Goal: Task Accomplishment & Management: Manage account settings

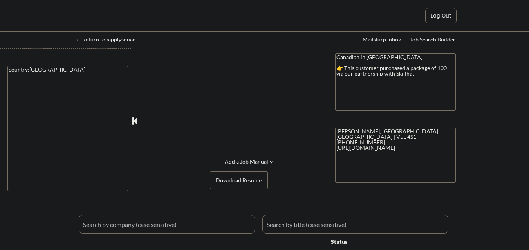
select select ""pending""
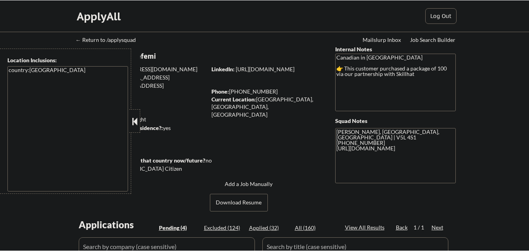
scroll to position [156, 0]
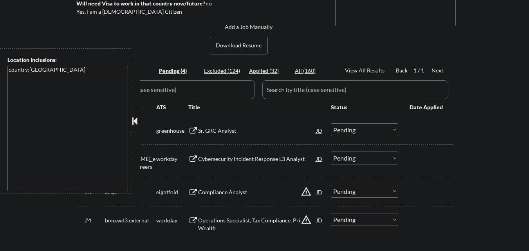
click at [133, 119] on button at bounding box center [134, 121] width 9 height 12
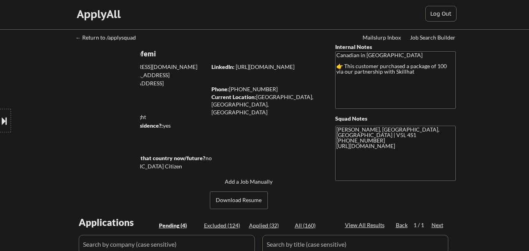
scroll to position [0, 0]
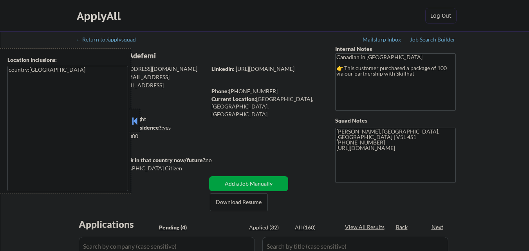
select select ""pending""
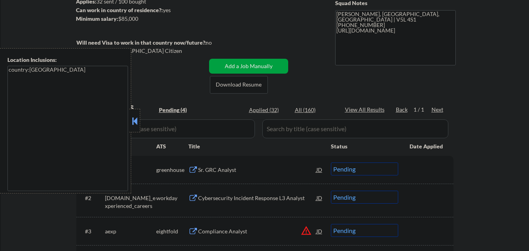
click at [137, 122] on button at bounding box center [134, 121] width 9 height 12
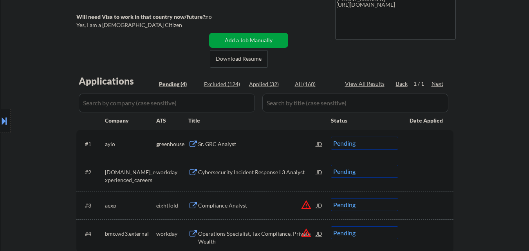
scroll to position [156, 0]
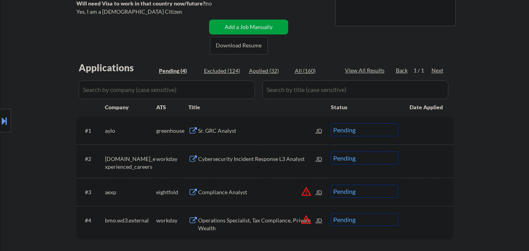
click at [240, 134] on div "Sr. GRC Analyst" at bounding box center [257, 131] width 118 height 8
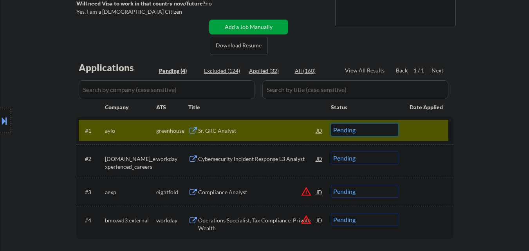
click at [352, 131] on select "Choose an option... Pending Applied Excluded (Questions) Excluded (Expired) Exc…" at bounding box center [364, 129] width 67 height 13
click at [331, 123] on select "Choose an option... Pending Applied Excluded (Questions) Excluded (Expired) Exc…" at bounding box center [364, 129] width 67 height 13
drag, startPoint x: 410, startPoint y: 126, endPoint x: 395, endPoint y: 132, distance: 16.6
click at [413, 126] on div at bounding box center [426, 130] width 34 height 14
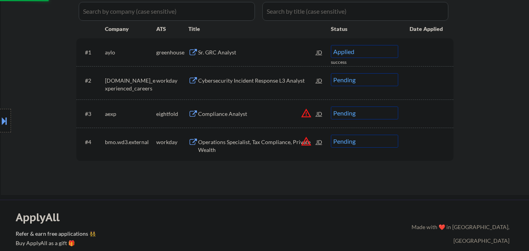
select select ""pending""
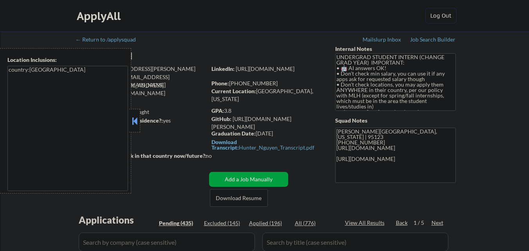
scroll to position [117, 0]
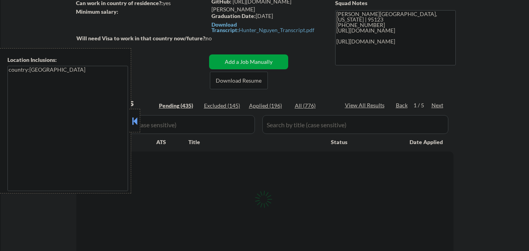
click at [135, 118] on button at bounding box center [134, 121] width 9 height 12
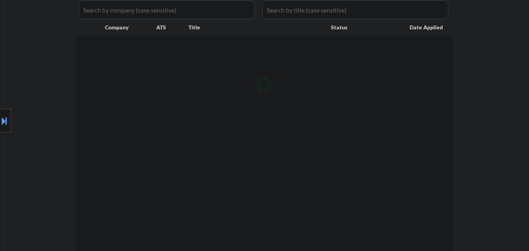
scroll to position [235, 0]
select select ""pending""
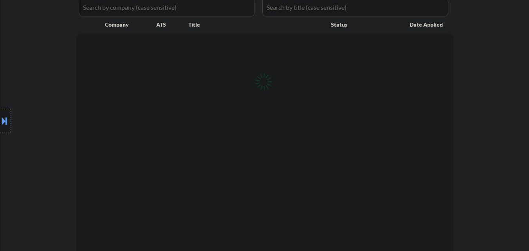
select select ""pending""
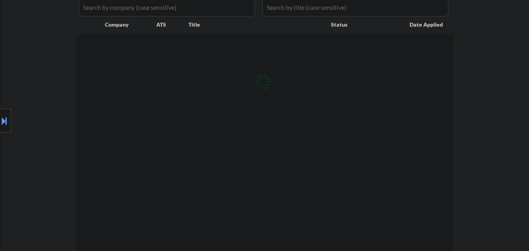
select select ""pending""
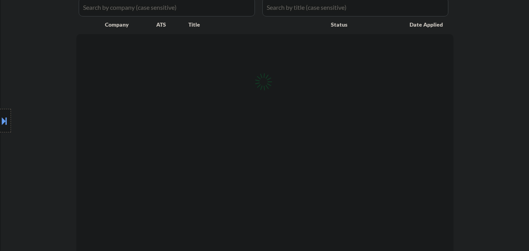
select select ""pending""
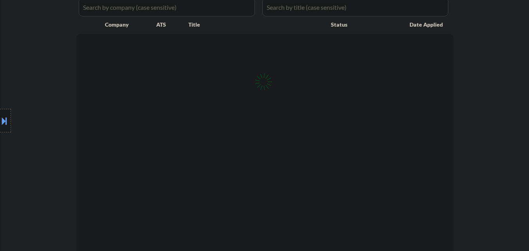
select select ""pending""
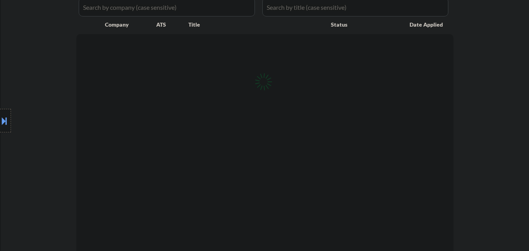
select select ""pending""
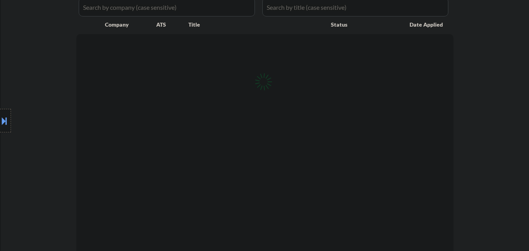
select select ""pending""
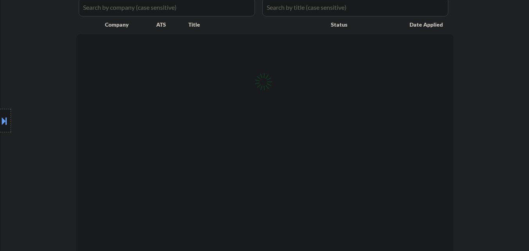
select select ""pending""
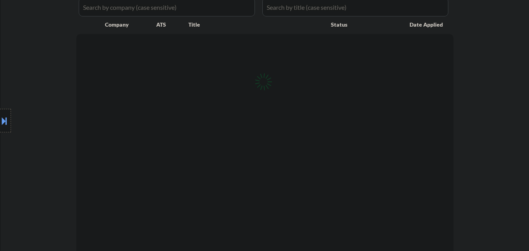
select select ""pending""
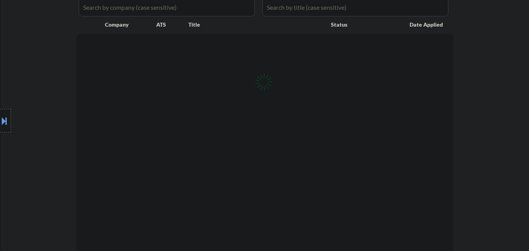
select select ""pending""
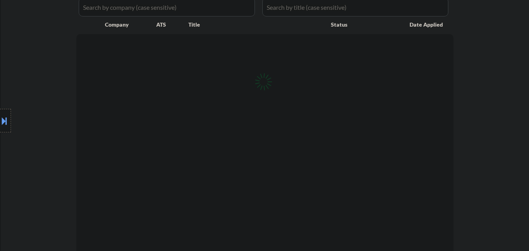
select select ""pending""
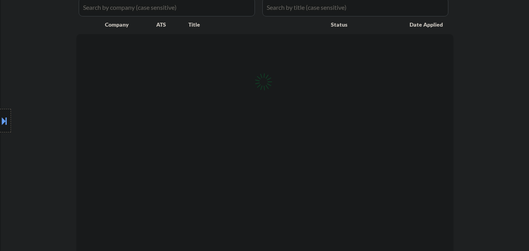
select select ""pending""
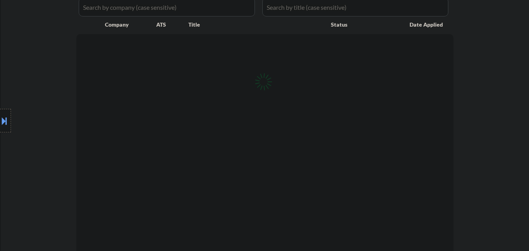
select select ""pending""
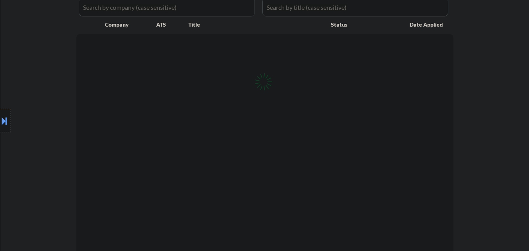
select select ""pending""
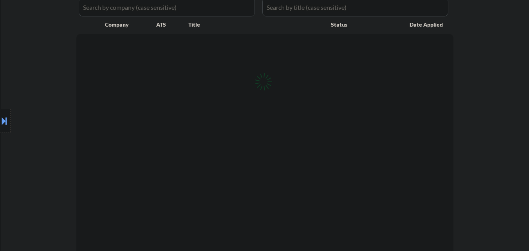
select select ""pending""
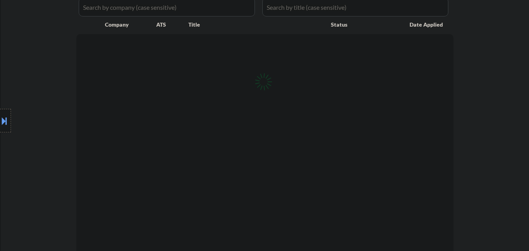
select select ""pending""
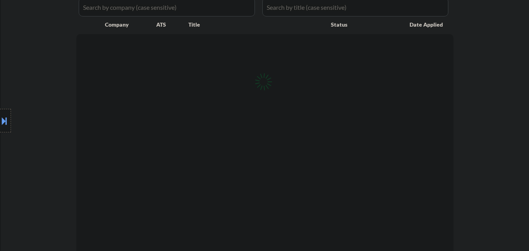
select select ""pending""
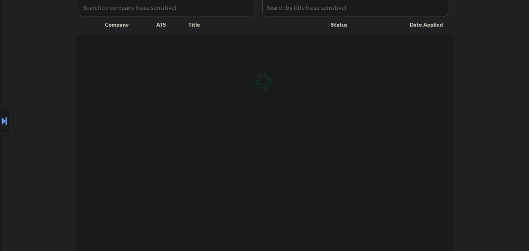
select select ""pending""
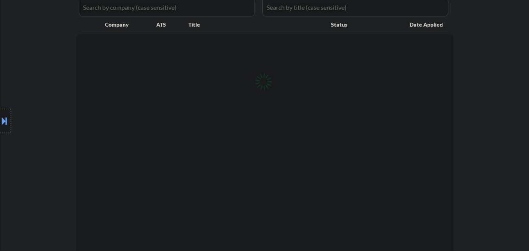
select select ""pending""
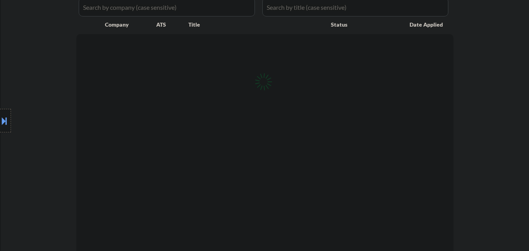
select select ""pending""
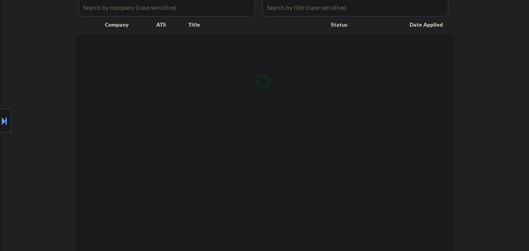
select select ""pending""
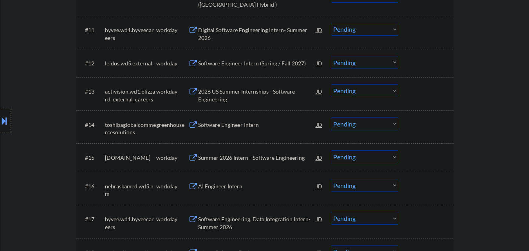
scroll to position [587, 0]
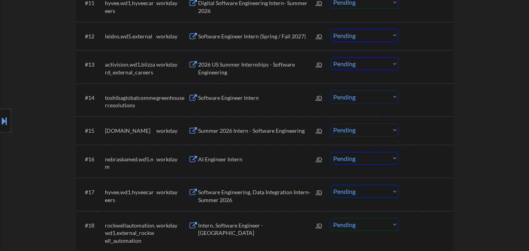
click at [245, 99] on div "Software Engineer Intern" at bounding box center [257, 98] width 118 height 8
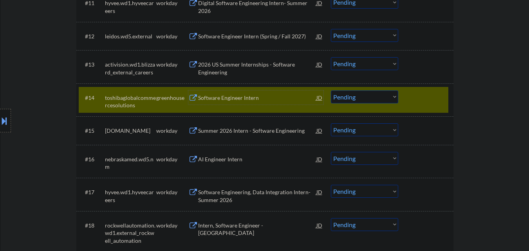
click at [374, 96] on select "Choose an option... Pending Applied Excluded (Questions) Excluded (Expired) Exc…" at bounding box center [364, 96] width 67 height 13
click at [331, 90] on select "Choose an option... Pending Applied Excluded (Questions) Excluded (Expired) Exc…" at bounding box center [364, 96] width 67 height 13
click at [421, 93] on div at bounding box center [426, 97] width 34 height 14
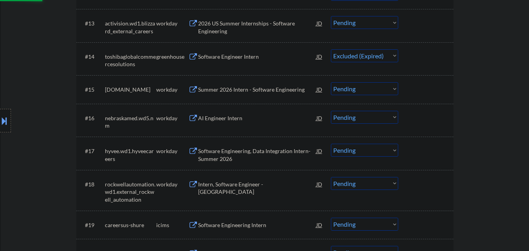
scroll to position [822, 0]
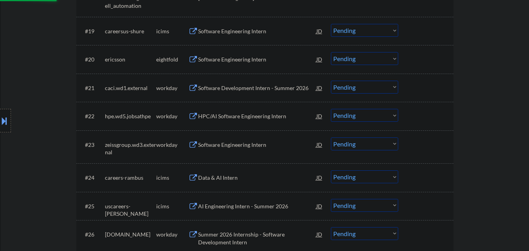
select select ""pending""
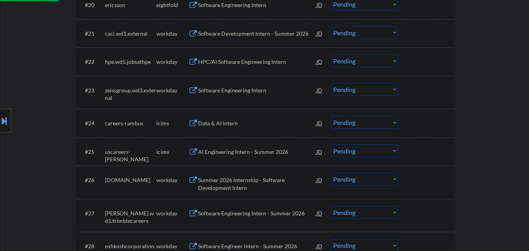
scroll to position [1056, 0]
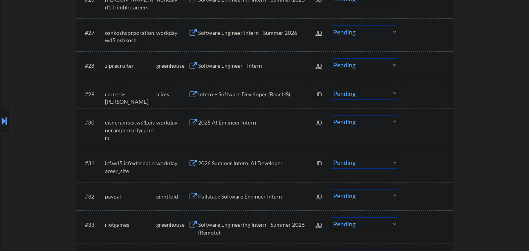
click at [253, 66] on div "Software Engineer - Intern" at bounding box center [257, 66] width 118 height 8
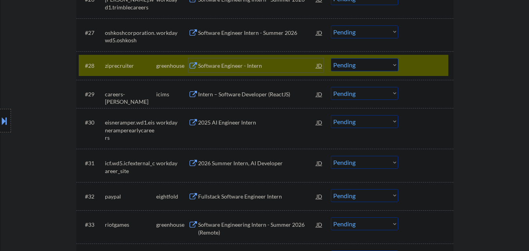
drag, startPoint x: 346, startPoint y: 66, endPoint x: 347, endPoint y: 71, distance: 4.8
click at [346, 66] on select "Choose an option... Pending Applied Excluded (Questions) Excluded (Expired) Exc…" at bounding box center [364, 64] width 67 height 13
click at [331, 58] on select "Choose an option... Pending Applied Excluded (Questions) Excluded (Expired) Exc…" at bounding box center [364, 64] width 67 height 13
select select ""pending""
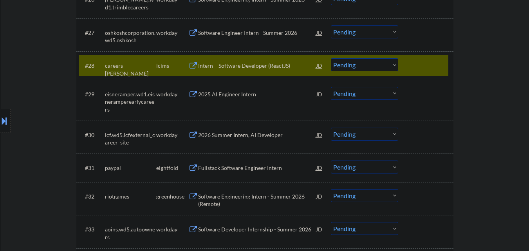
click at [428, 67] on div at bounding box center [426, 65] width 34 height 14
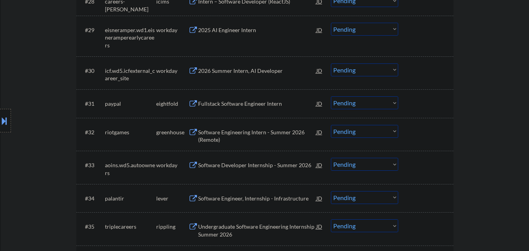
scroll to position [1134, 0]
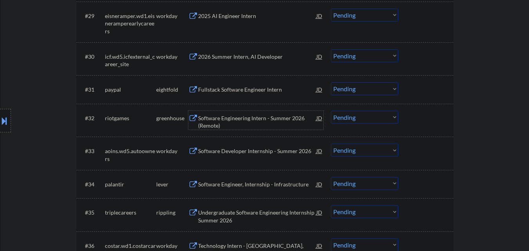
click at [249, 114] on div "Software Engineering Intern - Summer 2026 (Remote)" at bounding box center [257, 121] width 118 height 15
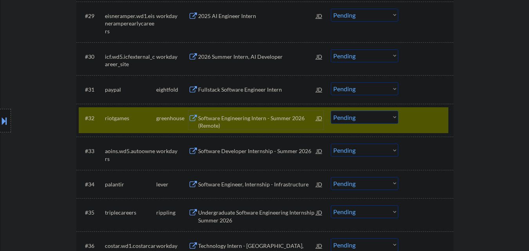
click at [422, 120] on div at bounding box center [426, 118] width 34 height 14
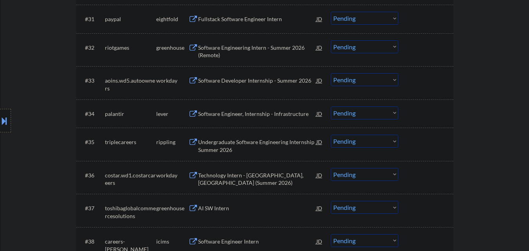
scroll to position [1213, 0]
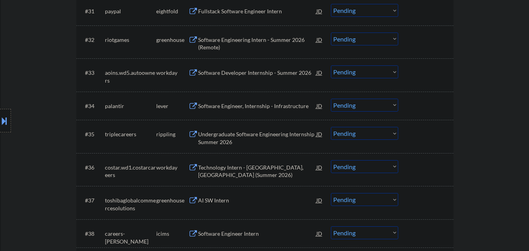
click at [253, 103] on div "Software Engineer, Internship - Infrastructure" at bounding box center [257, 106] width 118 height 8
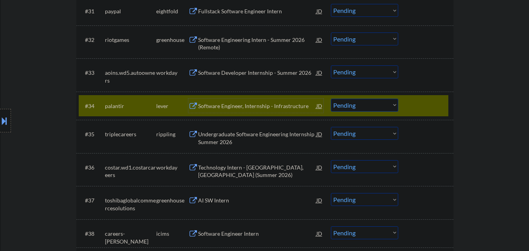
click at [420, 104] on div at bounding box center [426, 106] width 34 height 14
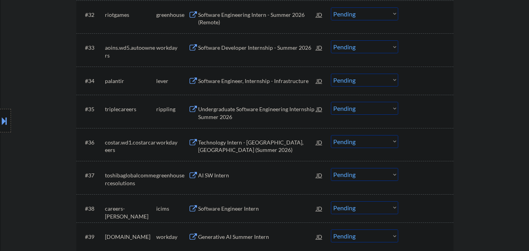
scroll to position [1252, 0]
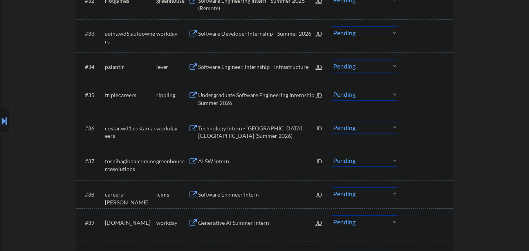
click at [244, 92] on div "Undergraduate Software Engineering Internship Summer 2026" at bounding box center [257, 98] width 118 height 15
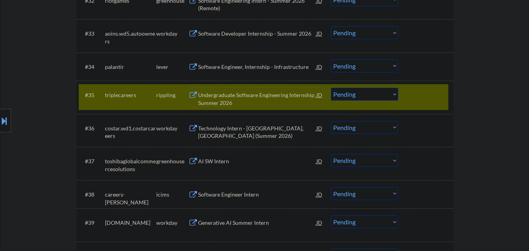
drag, startPoint x: 375, startPoint y: 97, endPoint x: 370, endPoint y: 100, distance: 6.2
click at [374, 97] on select "Choose an option... Pending Applied Excluded (Questions) Excluded (Expired) Exc…" at bounding box center [364, 94] width 67 height 13
click at [331, 88] on select "Choose an option... Pending Applied Excluded (Questions) Excluded (Expired) Exc…" at bounding box center [364, 94] width 67 height 13
select select ""pending""
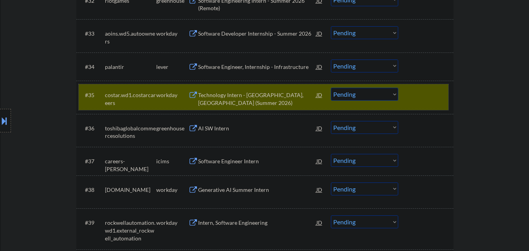
click at [426, 98] on div at bounding box center [426, 95] width 34 height 14
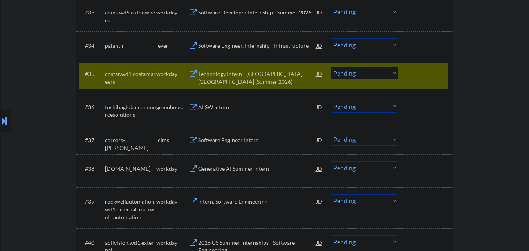
scroll to position [1291, 0]
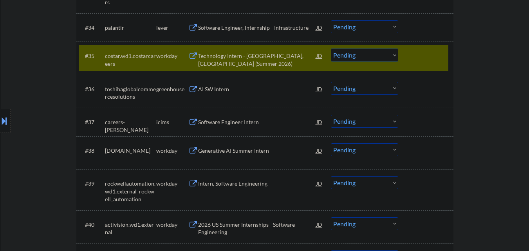
click at [237, 85] on div "AI SW Intern" at bounding box center [257, 89] width 118 height 8
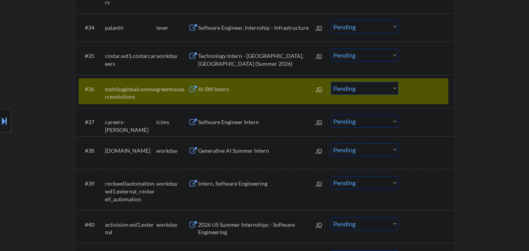
click at [383, 90] on select "Choose an option... Pending Applied Excluded (Questions) Excluded (Expired) Exc…" at bounding box center [364, 88] width 67 height 13
click at [331, 82] on select "Choose an option... Pending Applied Excluded (Questions) Excluded (Expired) Exc…" at bounding box center [364, 88] width 67 height 13
click at [416, 93] on div at bounding box center [426, 89] width 34 height 14
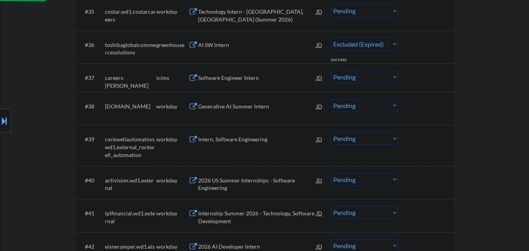
select select ""pending""
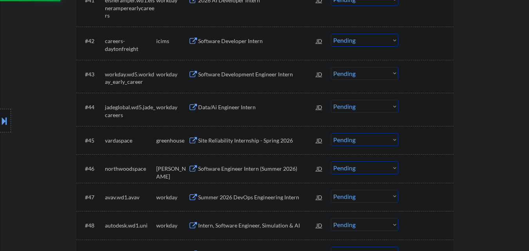
scroll to position [1565, 0]
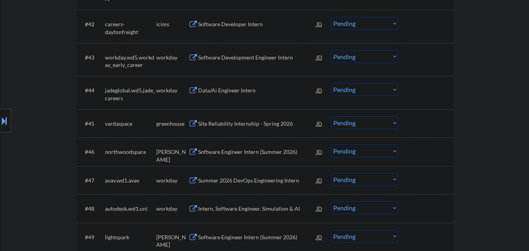
click at [239, 122] on div "Site Reliability Internship - Spring 2026" at bounding box center [257, 124] width 118 height 8
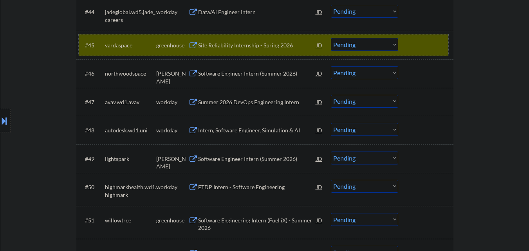
click at [422, 45] on div at bounding box center [426, 45] width 34 height 14
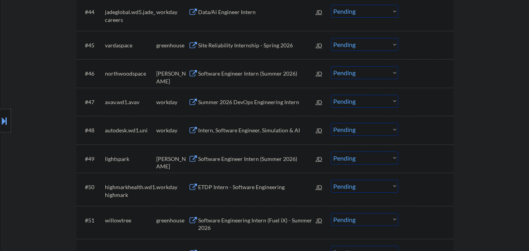
scroll to position [1682, 0]
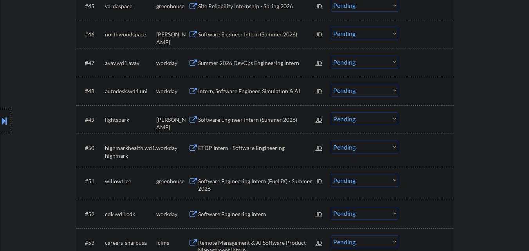
click at [258, 35] on div "Software Engineer Intern (Summer 2026)" at bounding box center [257, 35] width 118 height 8
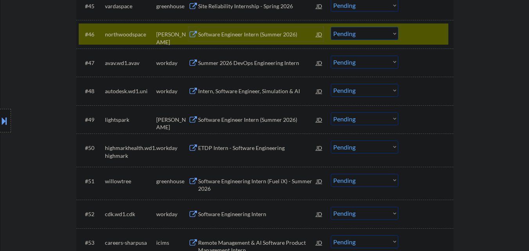
drag, startPoint x: 381, startPoint y: 31, endPoint x: 379, endPoint y: 38, distance: 7.6
click at [381, 31] on select "Choose an option... Pending Applied Excluded (Questions) Excluded (Expired) Exc…" at bounding box center [364, 33] width 67 height 13
click at [331, 27] on select "Choose an option... Pending Applied Excluded (Questions) Excluded (Expired) Exc…" at bounding box center [364, 33] width 67 height 13
drag, startPoint x: 414, startPoint y: 37, endPoint x: 417, endPoint y: 10, distance: 27.1
click at [415, 36] on div at bounding box center [426, 34] width 34 height 14
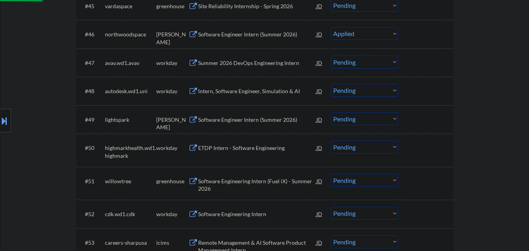
select select ""pending""
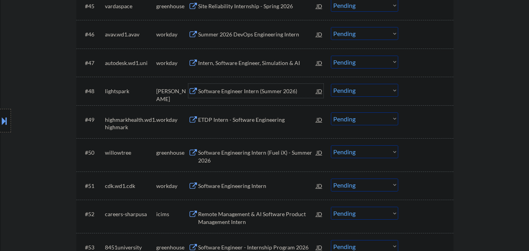
click at [255, 91] on div "Software Engineer Intern (Summer 2026)" at bounding box center [257, 91] width 118 height 8
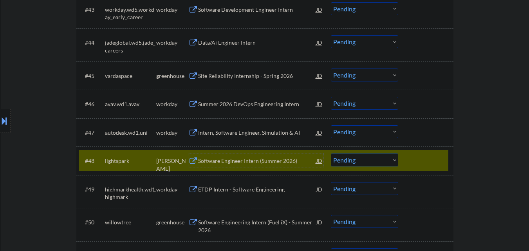
scroll to position [1606, 0]
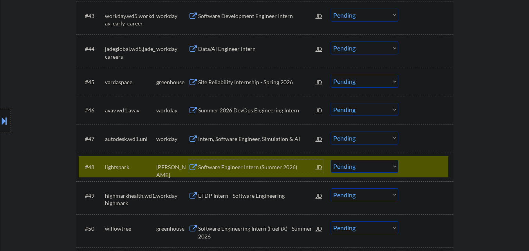
click at [345, 171] on select "Choose an option... Pending Applied Excluded (Questions) Excluded (Expired) Exc…" at bounding box center [364, 166] width 67 height 13
click at [331, 160] on select "Choose an option... Pending Applied Excluded (Questions) Excluded (Expired) Exc…" at bounding box center [364, 166] width 67 height 13
click at [421, 160] on div "#48 lightspark ashby Software Engineer Intern (Summer 2026) JD Choose an option…" at bounding box center [263, 166] width 369 height 21
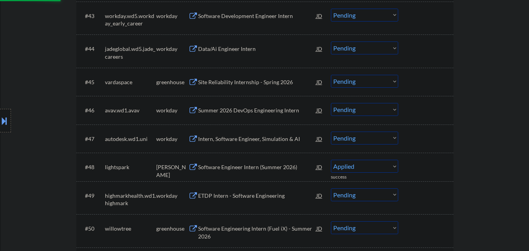
select select ""pending""
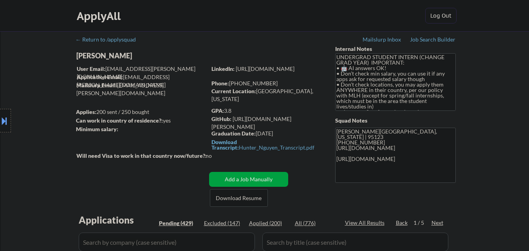
scroll to position [39, 0]
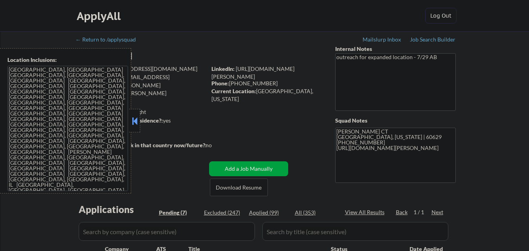
scroll to position [78, 0]
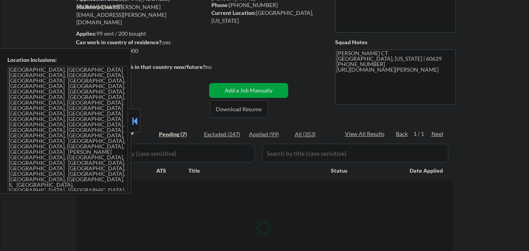
select select ""pending""
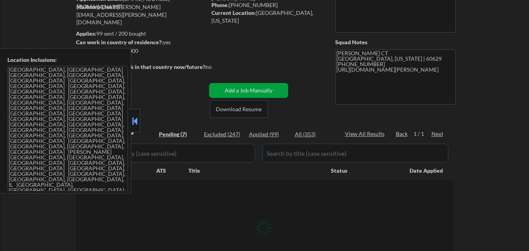
select select ""pending""
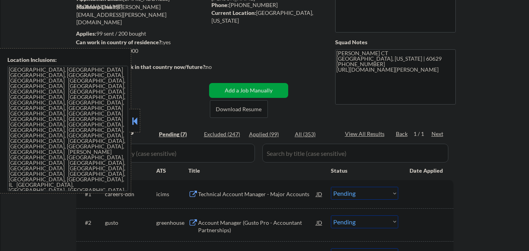
click at [133, 117] on button at bounding box center [134, 121] width 9 height 12
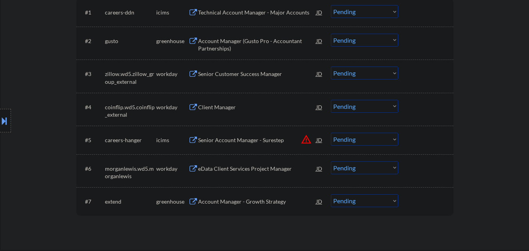
scroll to position [274, 0]
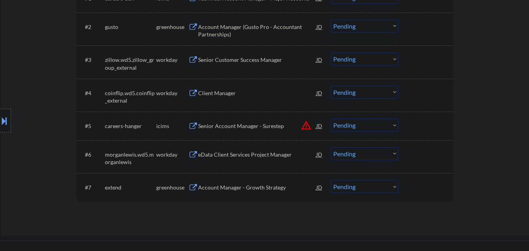
click at [307, 126] on button "warning_amber" at bounding box center [305, 125] width 11 height 11
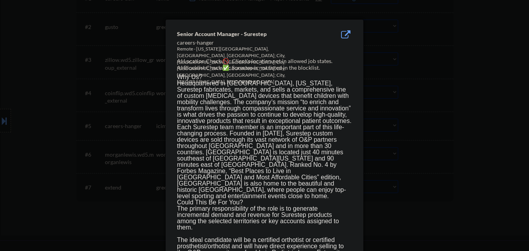
drag, startPoint x: 453, startPoint y: 142, endPoint x: 400, endPoint y: 140, distance: 53.3
click at [432, 140] on div at bounding box center [264, 125] width 529 height 251
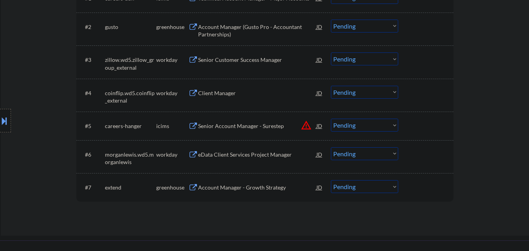
drag, startPoint x: 0, startPoint y: 116, endPoint x: 20, endPoint y: 122, distance: 20.2
click at [2, 117] on button at bounding box center [4, 120] width 9 height 13
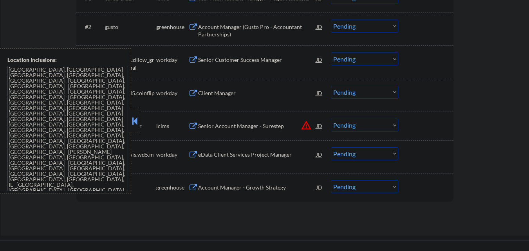
drag, startPoint x: 135, startPoint y: 122, endPoint x: 217, endPoint y: 137, distance: 83.1
click at [136, 122] on button at bounding box center [134, 121] width 9 height 12
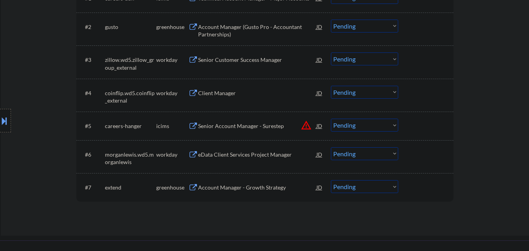
click at [304, 127] on button "warning_amber" at bounding box center [305, 125] width 11 height 11
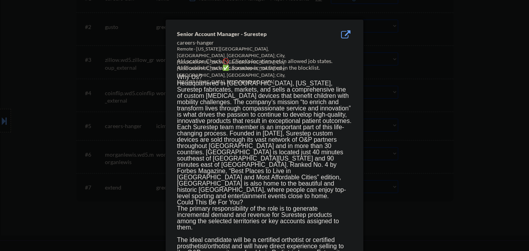
click at [421, 137] on div at bounding box center [264, 125] width 529 height 251
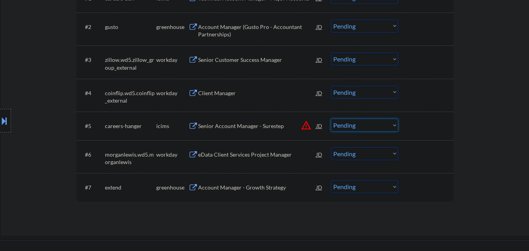
drag, startPoint x: 368, startPoint y: 127, endPoint x: 375, endPoint y: 130, distance: 7.4
click at [369, 127] on select "Choose an option... Pending Applied Excluded (Questions) Excluded (Expired) Exc…" at bounding box center [364, 125] width 67 height 13
click at [331, 119] on select "Choose an option... Pending Applied Excluded (Questions) Excluded (Expired) Exc…" at bounding box center [364, 125] width 67 height 13
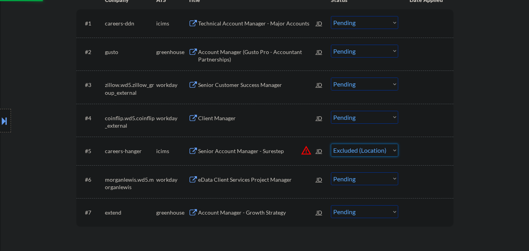
scroll to position [235, 0]
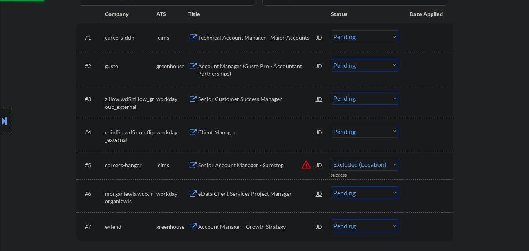
select select ""pending""
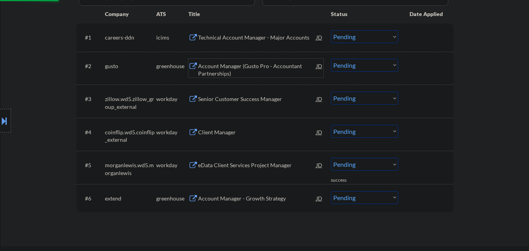
click at [255, 67] on div "Account Manager (Gusto Pro - Accountant Partnerships)" at bounding box center [257, 69] width 118 height 15
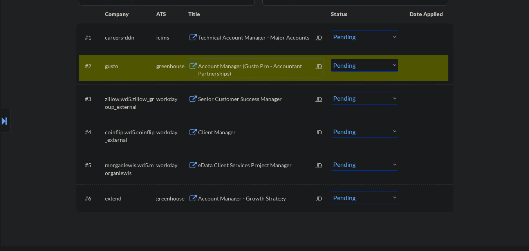
click at [0, 122] on button at bounding box center [4, 120] width 9 height 13
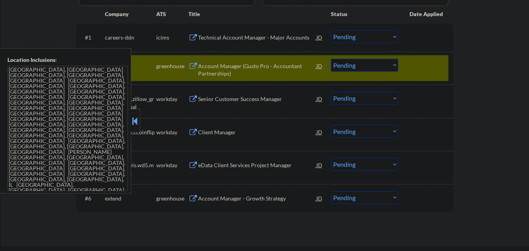
drag, startPoint x: 135, startPoint y: 120, endPoint x: 167, endPoint y: 101, distance: 36.7
click at [137, 121] on button at bounding box center [134, 121] width 9 height 12
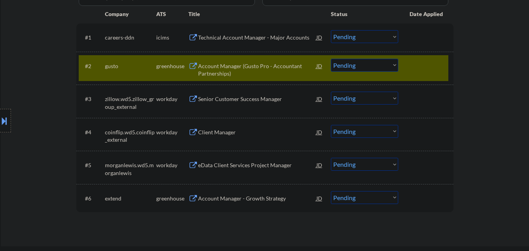
drag, startPoint x: 363, startPoint y: 67, endPoint x: 360, endPoint y: 71, distance: 5.2
click at [362, 68] on select "Choose an option... Pending Applied Excluded (Questions) Excluded (Expired) Exc…" at bounding box center [364, 65] width 67 height 13
click at [331, 59] on select "Choose an option... Pending Applied Excluded (Questions) Excluded (Expired) Exc…" at bounding box center [364, 65] width 67 height 13
click at [411, 67] on div at bounding box center [426, 66] width 34 height 14
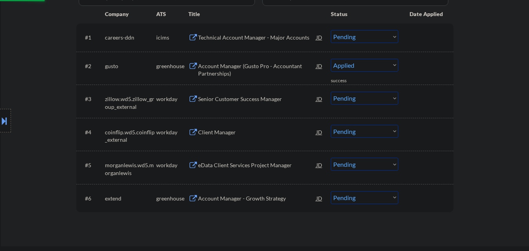
click at [430, 68] on div at bounding box center [426, 66] width 34 height 14
select select ""pending""
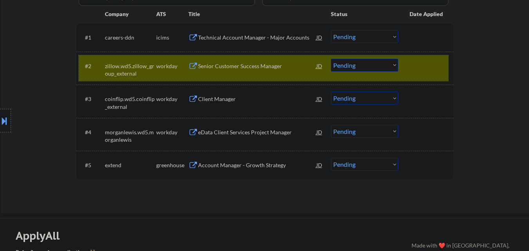
click at [426, 69] on div at bounding box center [426, 66] width 34 height 14
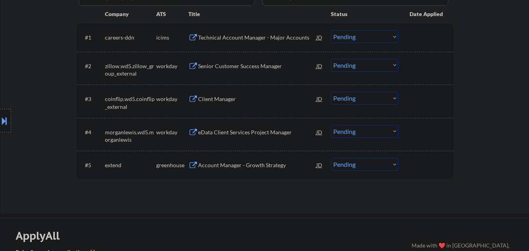
click at [240, 165] on div "Account Manager - Growth Strategy" at bounding box center [257, 165] width 118 height 8
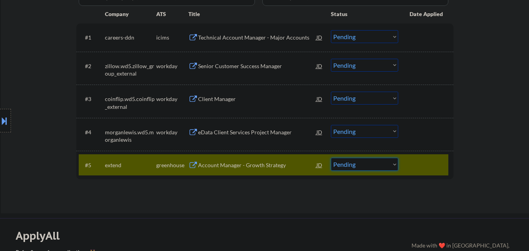
click at [377, 159] on select "Choose an option... Pending Applied Excluded (Questions) Excluded (Expired) Exc…" at bounding box center [364, 164] width 67 height 13
select select ""excluded__salary_""
click at [331, 158] on select "Choose an option... Pending Applied Excluded (Questions) Excluded (Expired) Exc…" at bounding box center [364, 164] width 67 height 13
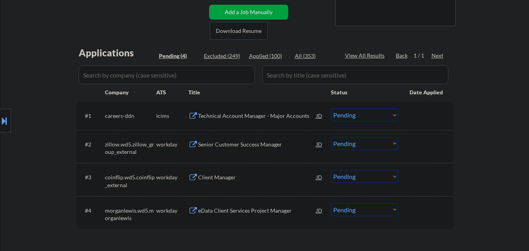
scroll to position [196, 0]
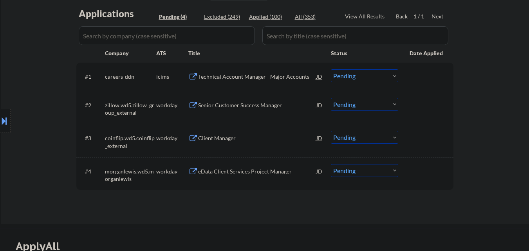
click at [248, 173] on div "eData Client Services Project Manager" at bounding box center [257, 171] width 118 height 8
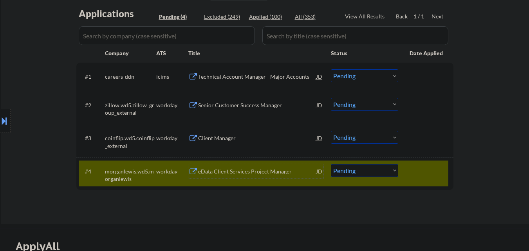
click at [381, 168] on select "Choose an option... Pending Applied Excluded (Questions) Excluded (Expired) Exc…" at bounding box center [364, 170] width 67 height 13
click at [331, 164] on select "Choose an option... Pending Applied Excluded (Questions) Excluded (Expired) Exc…" at bounding box center [364, 170] width 67 height 13
click at [416, 168] on div at bounding box center [426, 171] width 34 height 14
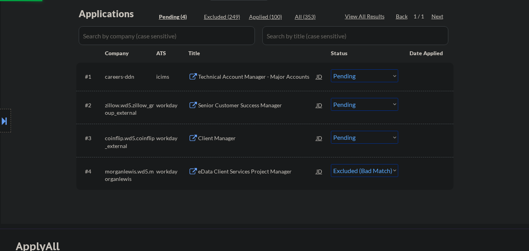
click at [238, 135] on div "Client Manager" at bounding box center [257, 138] width 118 height 8
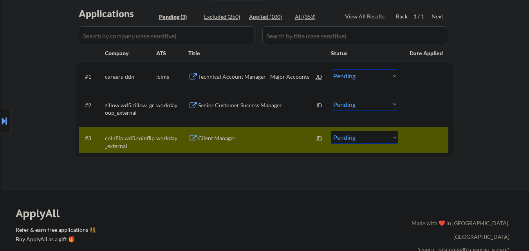
select select ""pending""
drag, startPoint x: 371, startPoint y: 138, endPoint x: 379, endPoint y: 143, distance: 9.3
click at [376, 140] on select "Choose an option... Pending Applied Excluded (Questions) Excluded (Expired) Exc…" at bounding box center [364, 137] width 67 height 13
select select ""excluded__salary_""
click at [331, 131] on select "Choose an option... Pending Applied Excluded (Questions) Excluded (Expired) Exc…" at bounding box center [364, 137] width 67 height 13
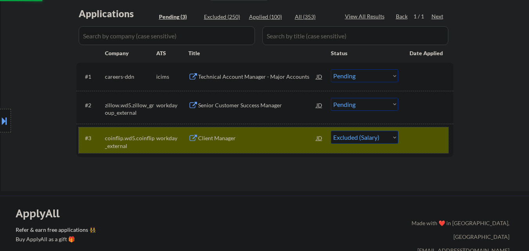
drag, startPoint x: 417, startPoint y: 140, endPoint x: 282, endPoint y: 128, distance: 134.8
click at [416, 140] on div at bounding box center [426, 138] width 34 height 14
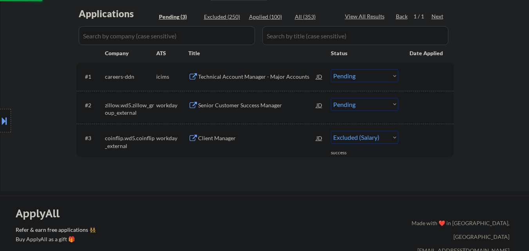
click at [250, 105] on div "Senior Customer Success Manager" at bounding box center [257, 105] width 118 height 8
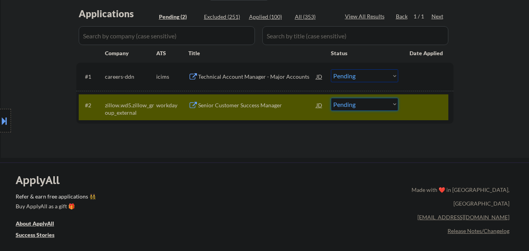
click at [374, 104] on select "Choose an option... Pending Applied Excluded (Questions) Excluded (Expired) Exc…" at bounding box center [364, 104] width 67 height 13
click at [384, 108] on select "Choose an option... Pending Applied Excluded (Questions) Excluded (Expired) Exc…" at bounding box center [364, 104] width 67 height 13
select select ""excluded__salary_""
click at [331, 98] on select "Choose an option... Pending Applied Excluded (Questions) Excluded (Expired) Exc…" at bounding box center [364, 104] width 67 height 13
click at [264, 77] on div "Technical Account Manager - Major Accounts" at bounding box center [257, 77] width 118 height 8
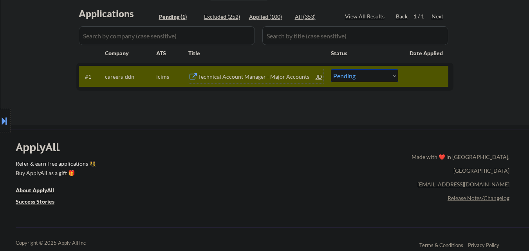
click at [365, 76] on select "Choose an option... Pending Applied Excluded (Questions) Excluded (Expired) Exc…" at bounding box center [364, 75] width 67 height 13
select select ""excluded__bad_match_""
click at [331, 69] on select "Choose an option... Pending Applied Excluded (Questions) Excluded (Expired) Exc…" at bounding box center [364, 75] width 67 height 13
click at [416, 79] on div at bounding box center [426, 76] width 34 height 14
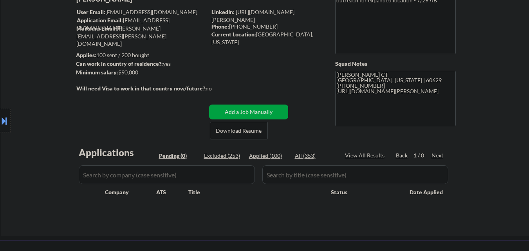
scroll to position [0, 0]
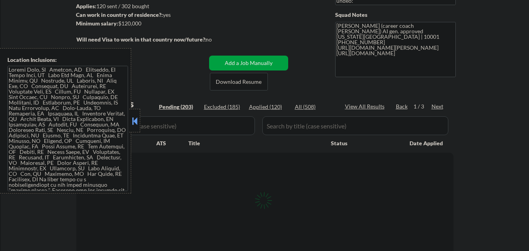
scroll to position [117, 0]
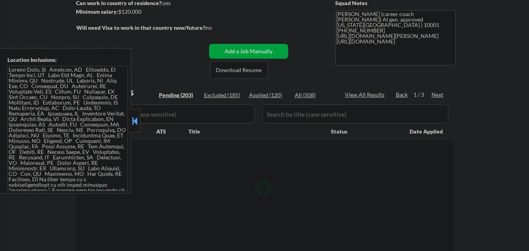
click at [135, 121] on button at bounding box center [134, 121] width 9 height 12
click at [135, 128] on div at bounding box center [134, 120] width 11 height 23
click at [275, 95] on div "Applied (120)" at bounding box center [268, 95] width 39 height 8
select select ""pending""
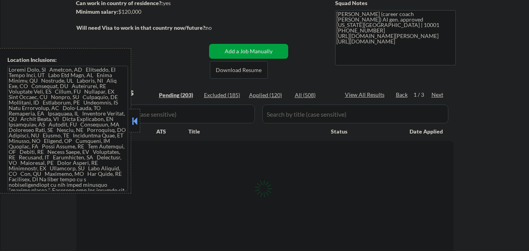
select select ""pending""
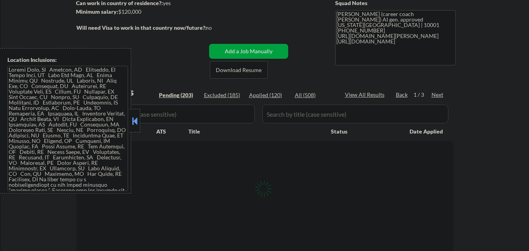
select select ""pending""
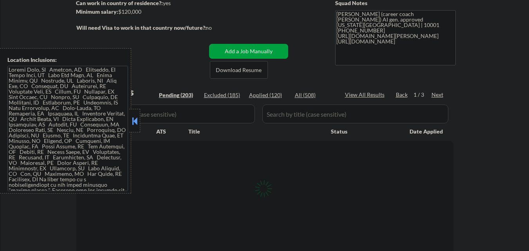
select select ""pending""
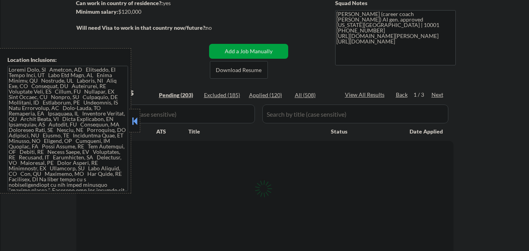
select select ""pending""
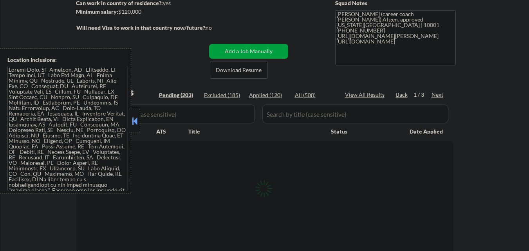
select select ""pending""
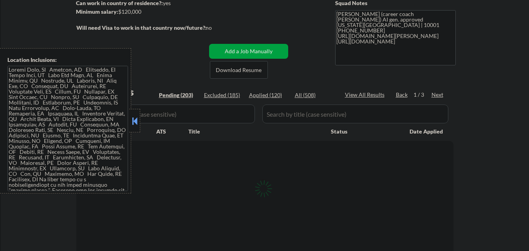
select select ""pending""
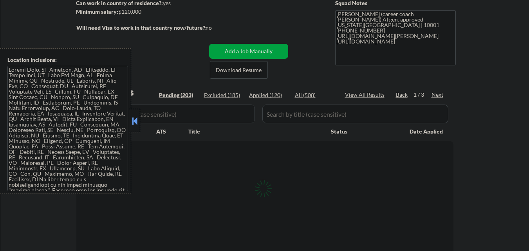
select select ""pending""
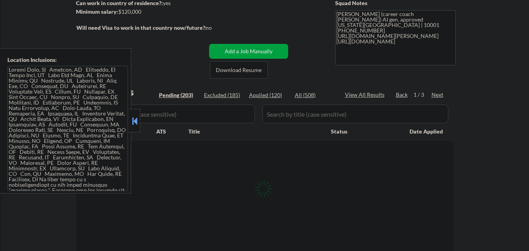
select select ""pending""
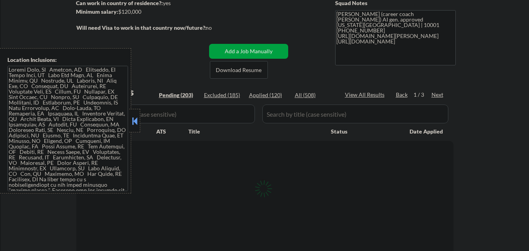
select select ""pending""
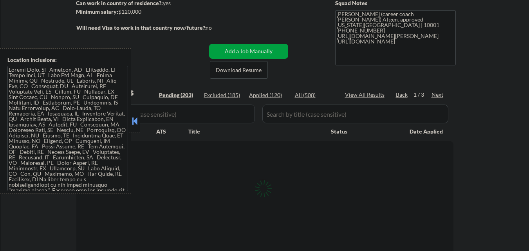
select select ""pending""
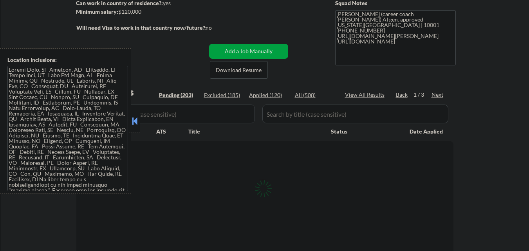
select select ""pending""
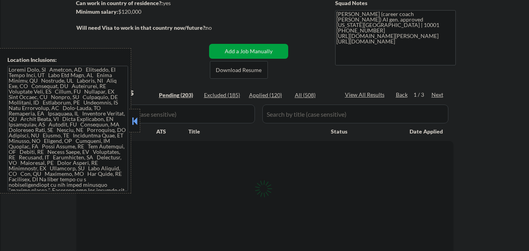
select select ""pending""
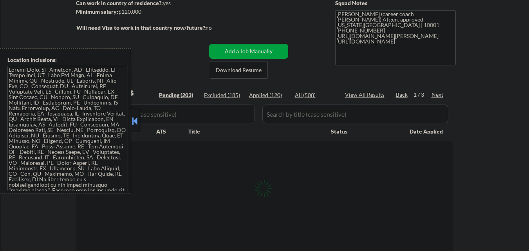
select select ""pending""
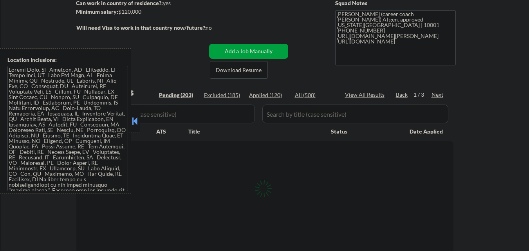
select select ""pending""
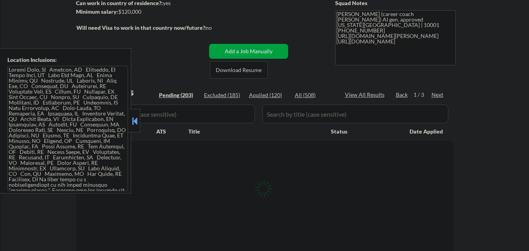
select select ""pending""
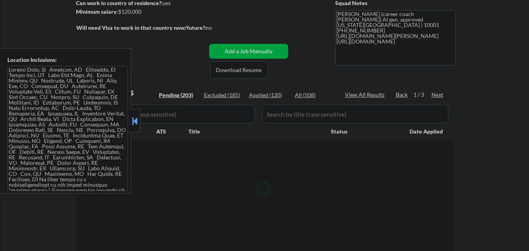
select select ""pending""
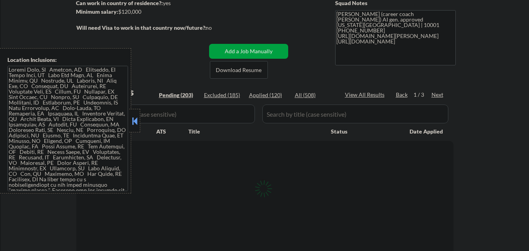
select select ""pending""
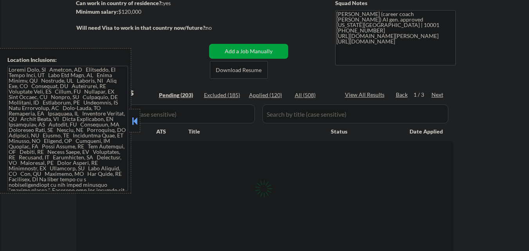
select select ""pending""
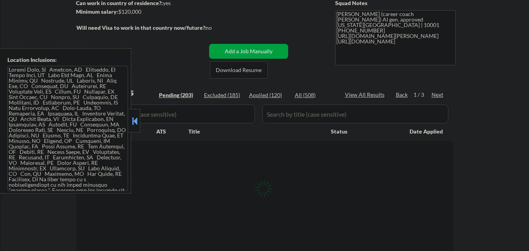
select select ""pending""
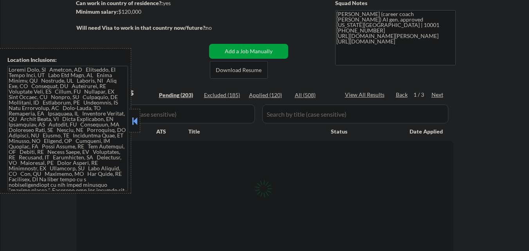
select select ""pending""
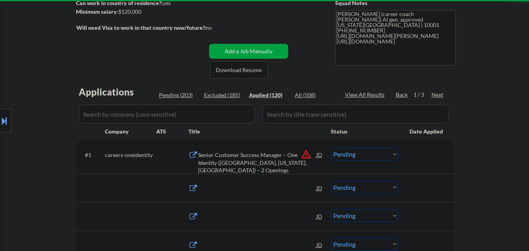
select select ""applied""
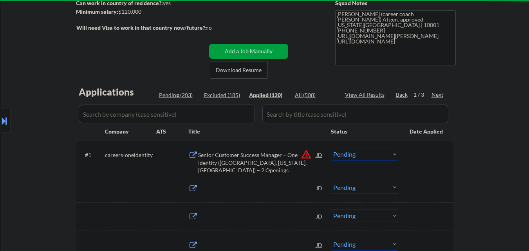
select select ""applied""
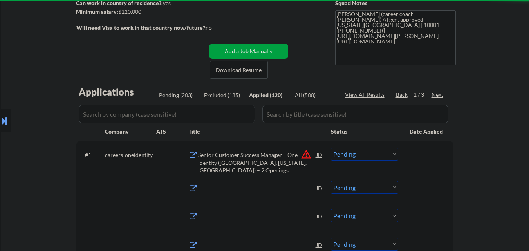
select select ""applied""
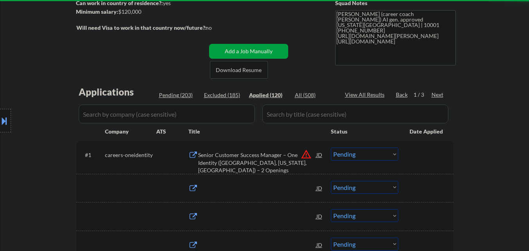
select select ""applied""
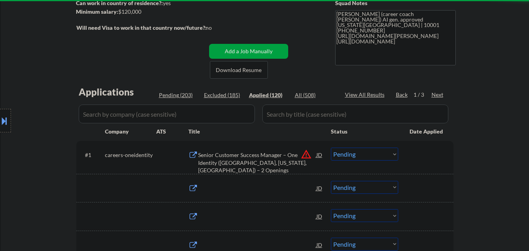
select select ""applied""
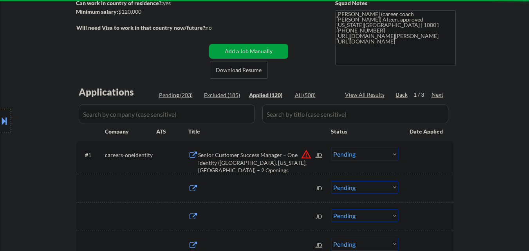
select select ""applied""
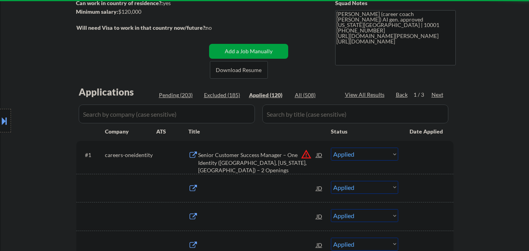
select select ""applied""
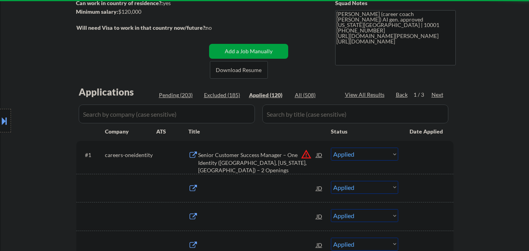
select select ""applied""
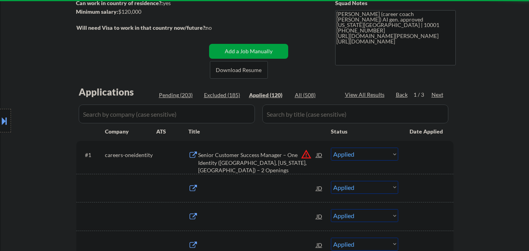
select select ""applied""
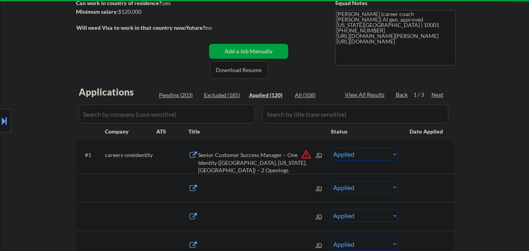
select select ""applied""
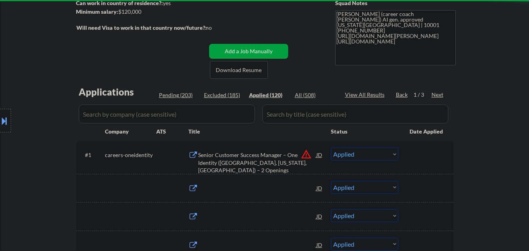
select select ""applied""
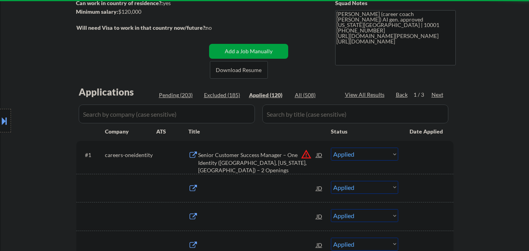
select select ""applied""
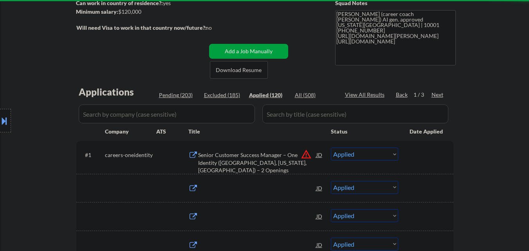
select select ""applied""
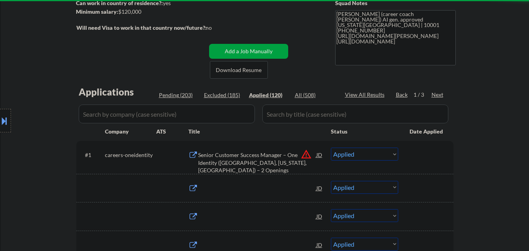
select select ""applied""
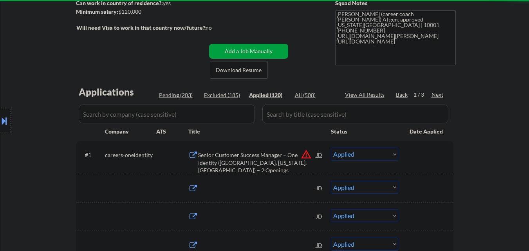
select select ""applied""
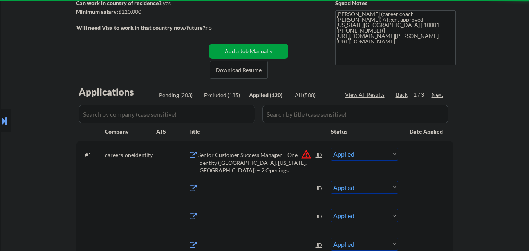
select select ""applied""
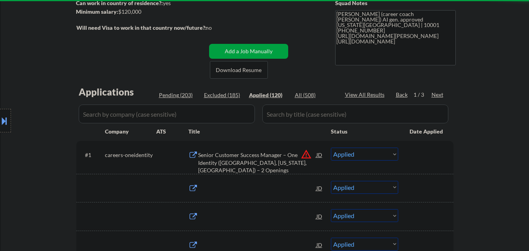
select select ""applied""
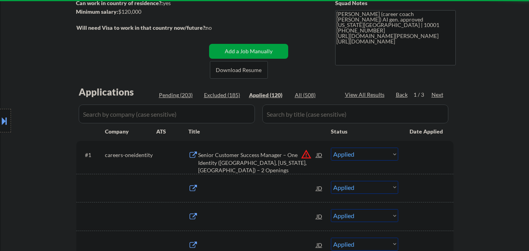
select select ""applied""
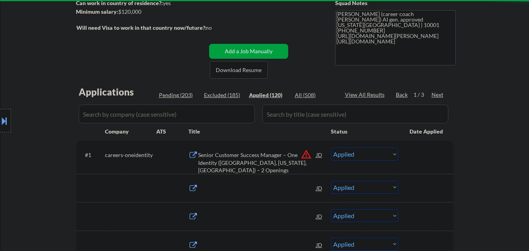
select select ""applied""
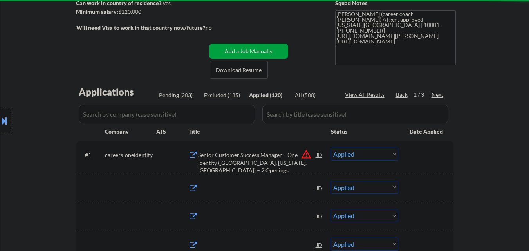
select select ""applied""
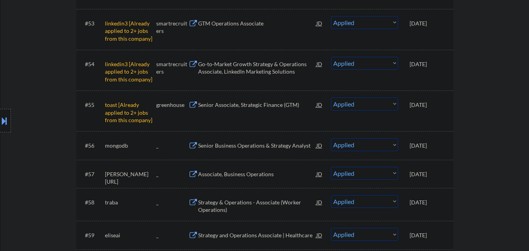
scroll to position [1917, 0]
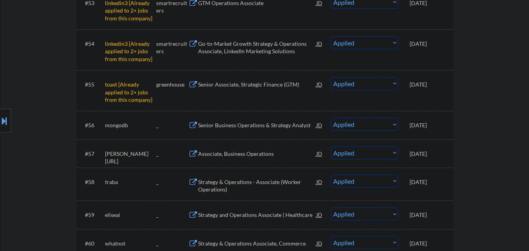
click at [46, 140] on div "Location Inclusions:" at bounding box center [70, 120] width 140 height 145
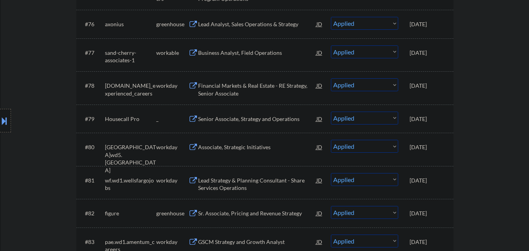
scroll to position [2580, 0]
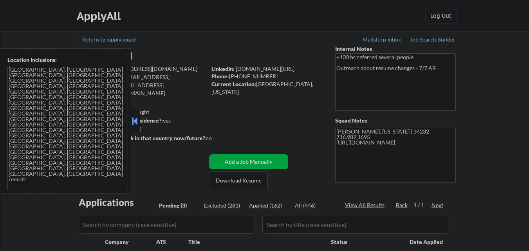
select select ""pending""
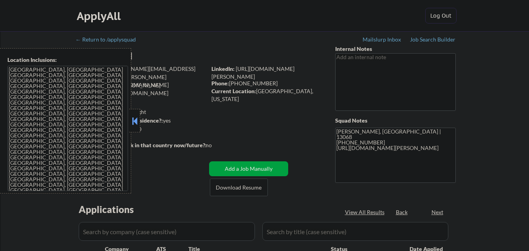
select select ""pending""
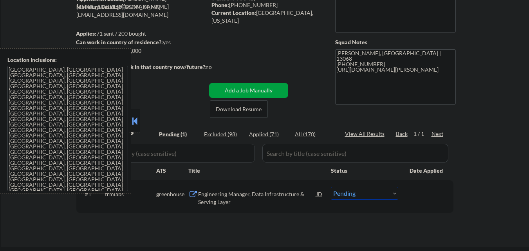
click at [135, 122] on button at bounding box center [134, 121] width 9 height 12
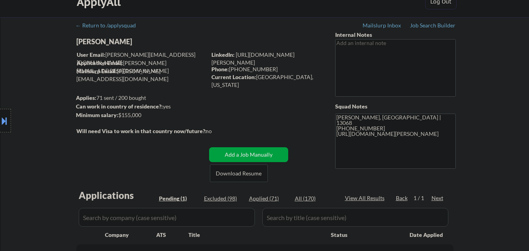
scroll to position [0, 0]
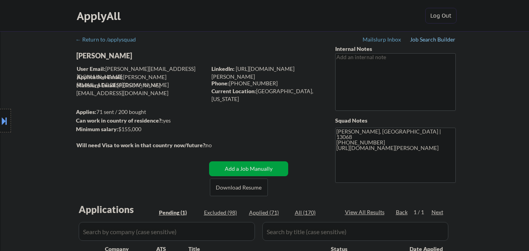
click at [429, 39] on div "Job Search Builder" at bounding box center [433, 39] width 46 height 5
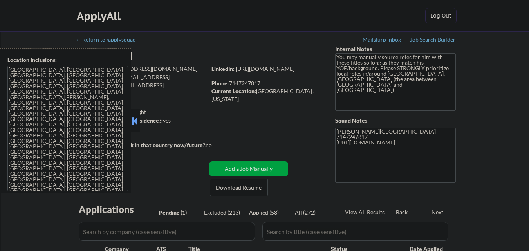
select select ""pending""
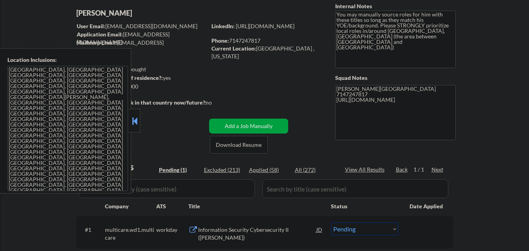
scroll to position [156, 0]
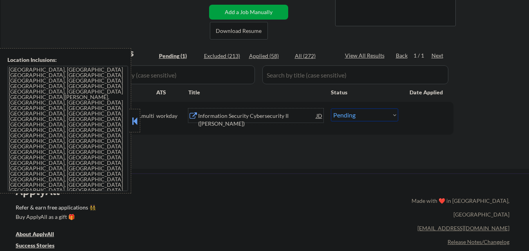
click at [218, 115] on div "Information Security Cybersecurity II ([PERSON_NAME])" at bounding box center [257, 119] width 118 height 15
